Goal: Check status: Check status

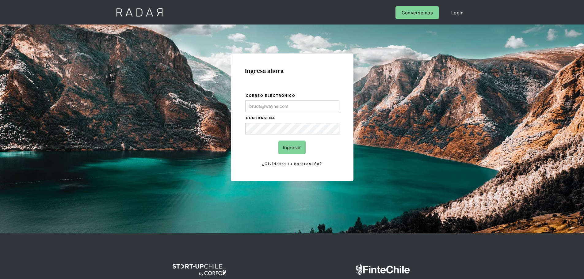
type input "[PERSON_NAME][EMAIL_ADDRESS][PERSON_NAME][DOMAIN_NAME]"
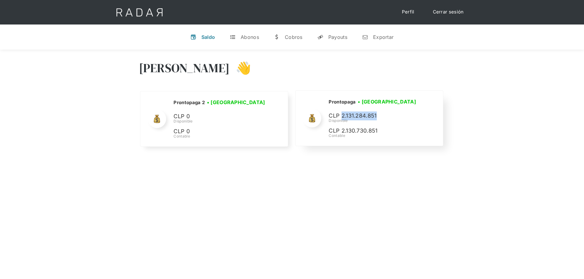
drag, startPoint x: 377, startPoint y: 117, endPoint x: 343, endPoint y: 118, distance: 33.7
click at [343, 118] on p "CLP 2.131.284.851" at bounding box center [375, 116] width 92 height 9
copy p "2.131.284.851"
click at [101, 106] on div "Hola José 👋 Cargando tus cuentas... Nombre de la empresa • Conectada • Desconec…" at bounding box center [292, 105] width 584 height 110
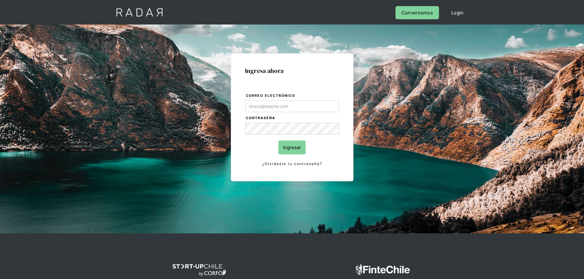
type input "[PERSON_NAME][EMAIL_ADDRESS][PERSON_NAME][DOMAIN_NAME]"
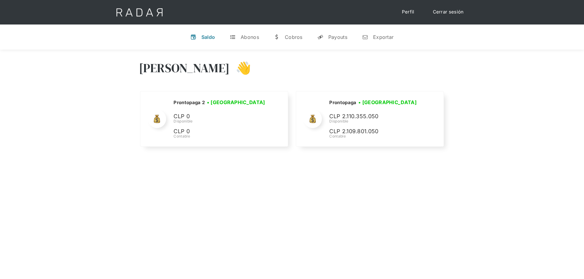
click at [314, 176] on div "[PERSON_NAME] 👋 Cargando tus cuentas... Nombre de la empresa • [GEOGRAPHIC_DATA…" at bounding box center [292, 189] width 584 height 279
